Goal: Task Accomplishment & Management: Use online tool/utility

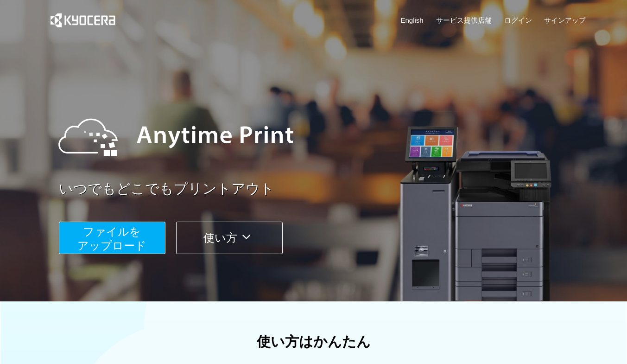
click at [139, 230] on span "ファイルを ​​アップロード" at bounding box center [111, 238] width 69 height 26
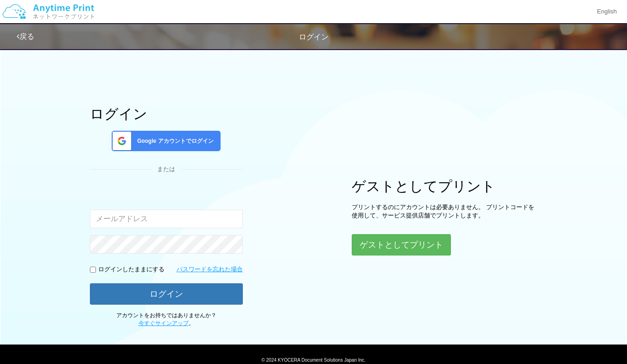
click at [192, 139] on span "Google アカウントでログイン" at bounding box center [173, 141] width 80 height 8
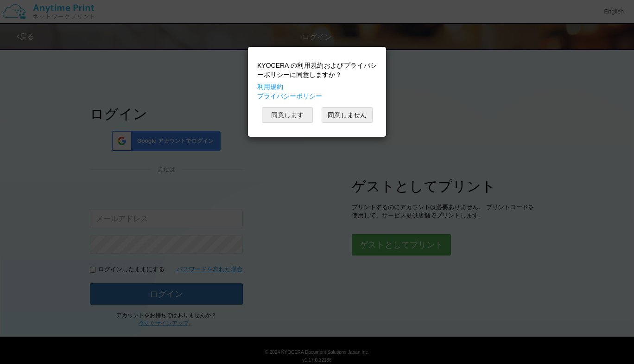
click at [276, 118] on button "同意します" at bounding box center [287, 115] width 51 height 16
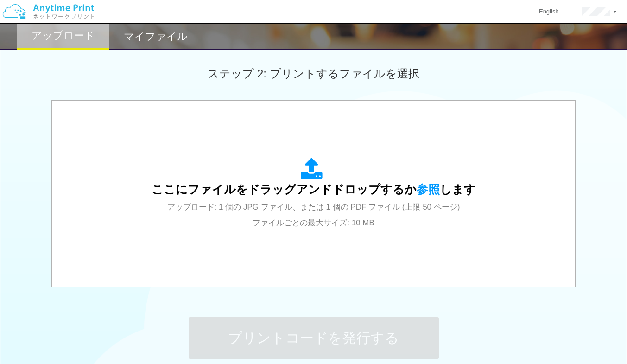
scroll to position [265, 0]
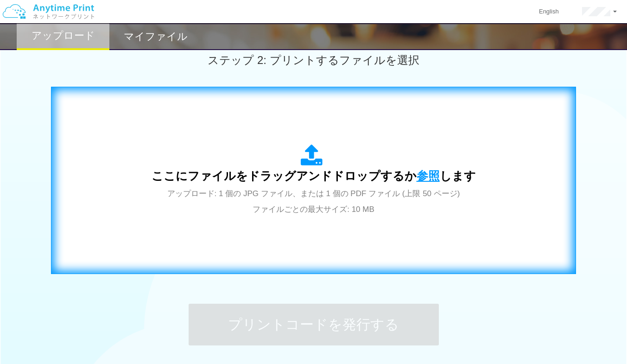
click at [427, 177] on span "参照" at bounding box center [427, 175] width 23 height 13
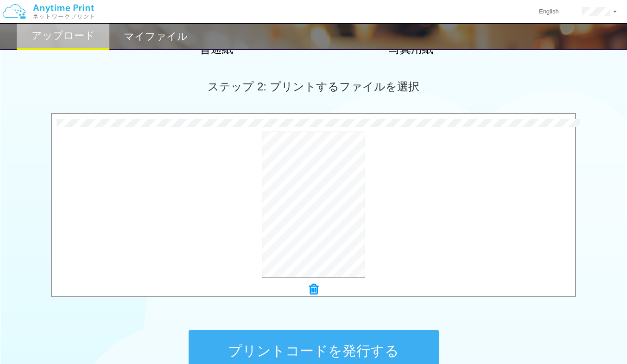
scroll to position [341, 0]
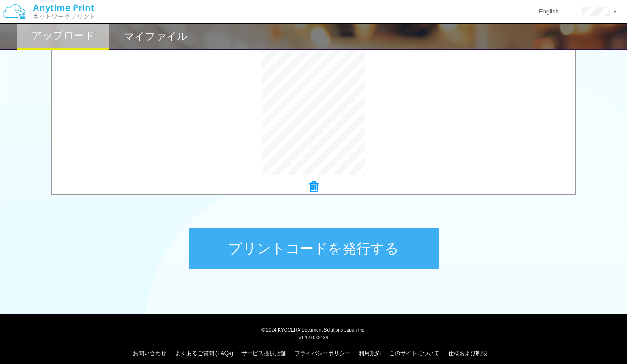
click at [341, 250] on button "プリントコードを発行する" at bounding box center [313, 248] width 250 height 42
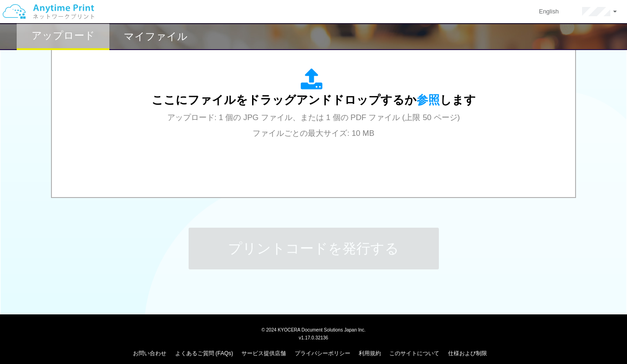
scroll to position [0, 0]
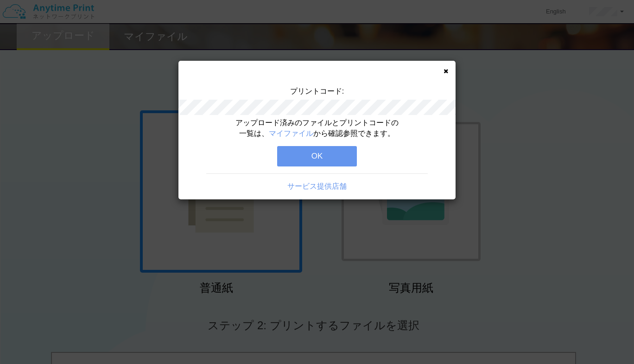
click at [317, 157] on button "OK" at bounding box center [317, 156] width 80 height 20
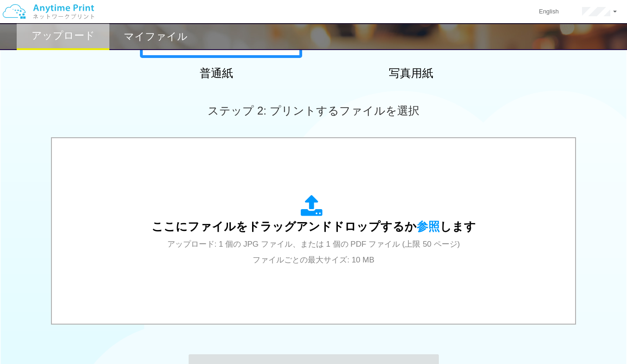
scroll to position [225, 0]
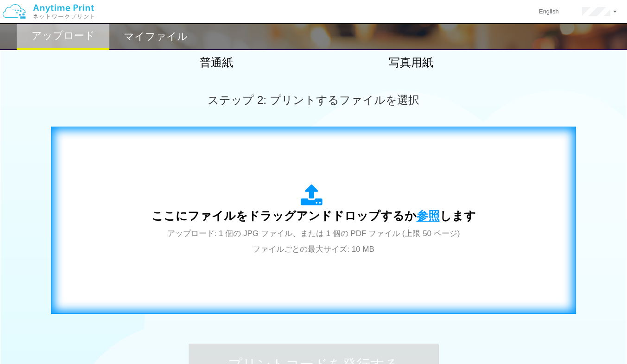
click at [416, 215] on span "参照" at bounding box center [427, 215] width 23 height 13
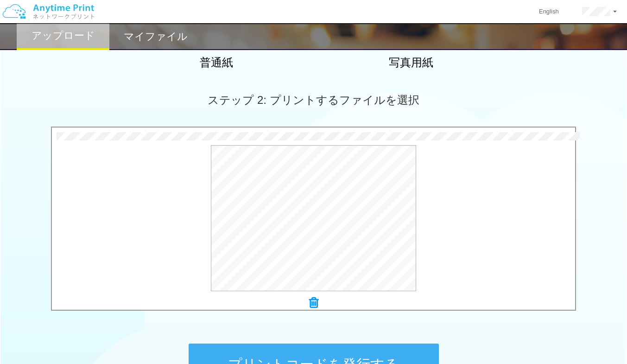
click at [365, 354] on button "プリントコードを発行する" at bounding box center [313, 364] width 250 height 42
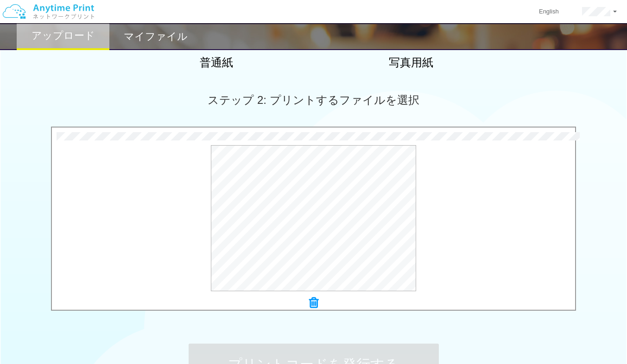
scroll to position [0, 0]
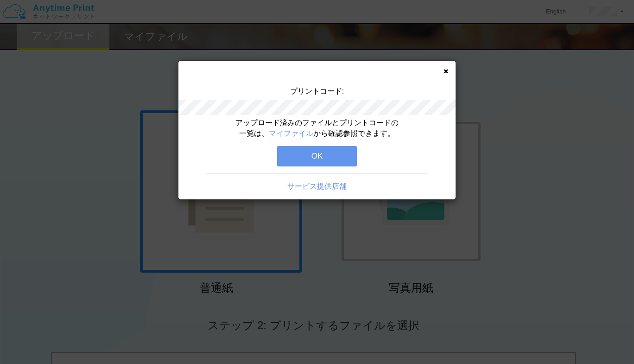
click at [339, 160] on button "OK" at bounding box center [317, 156] width 80 height 20
